Goal: Check status: Check status

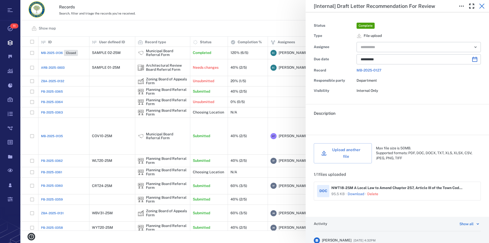
click at [482, 6] on icon "button" at bounding box center [482, 6] width 6 height 6
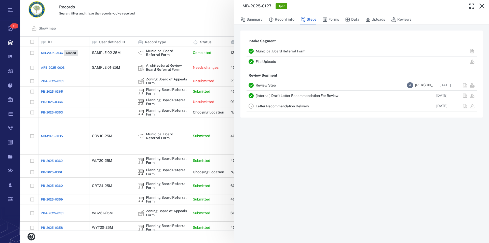
click at [482, 6] on icon "button" at bounding box center [482, 6] width 6 height 6
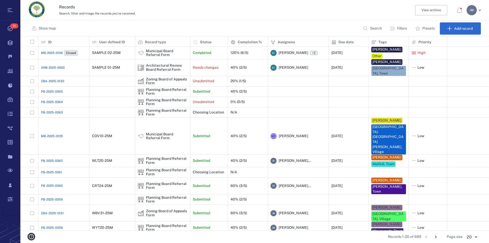
click at [402, 26] on button "Filters" at bounding box center [399, 28] width 24 height 12
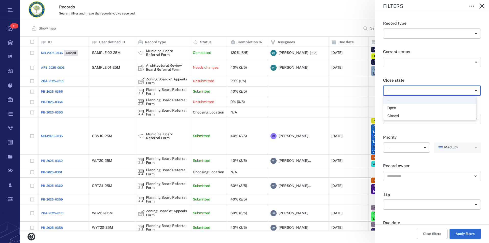
click at [404, 90] on body "Tasks 11 Records Boards Dashboard Reports Record types Guide steps Rules Form b…" at bounding box center [244, 121] width 489 height 243
click at [400, 108] on div "Open" at bounding box center [429, 108] width 85 height 5
type input "*****"
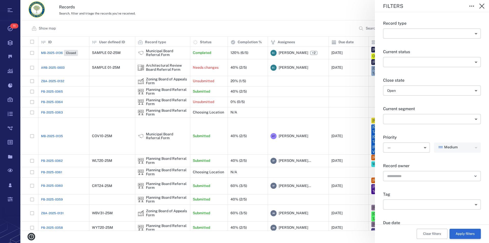
click at [460, 231] on button "Apply filters" at bounding box center [464, 234] width 31 height 10
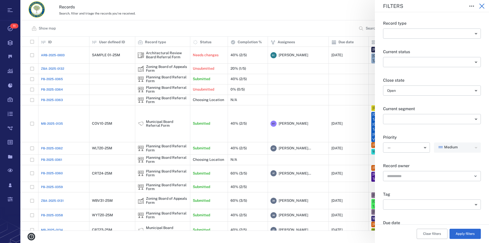
click at [484, 5] on icon "button" at bounding box center [482, 6] width 6 height 6
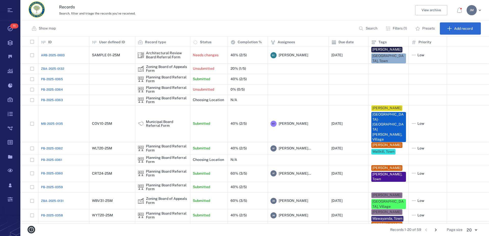
scroll to position [183, 464]
